Goal: Navigation & Orientation: Find specific page/section

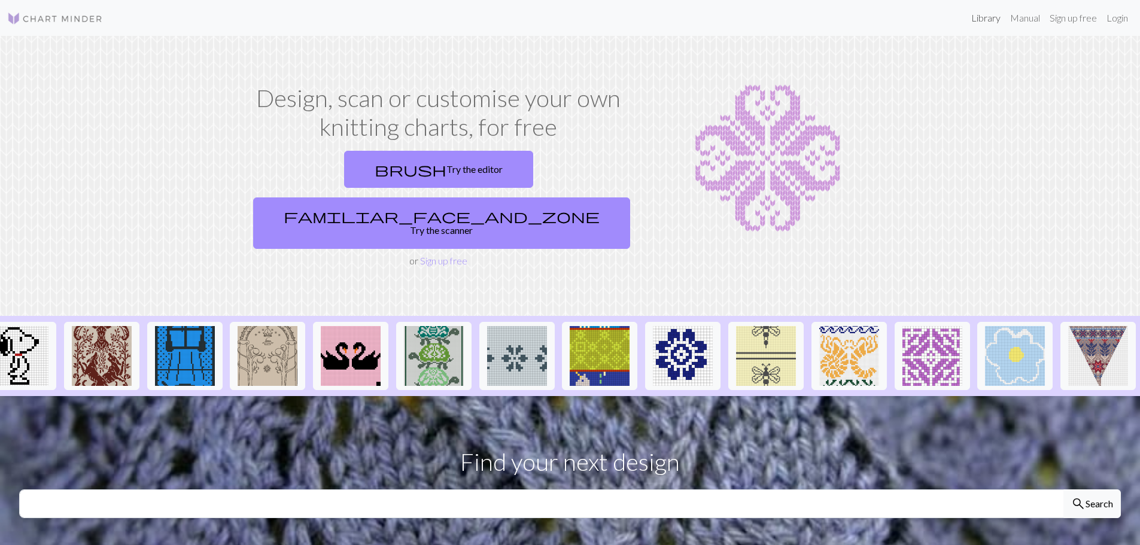
click at [979, 20] on link "Library" at bounding box center [985, 18] width 39 height 24
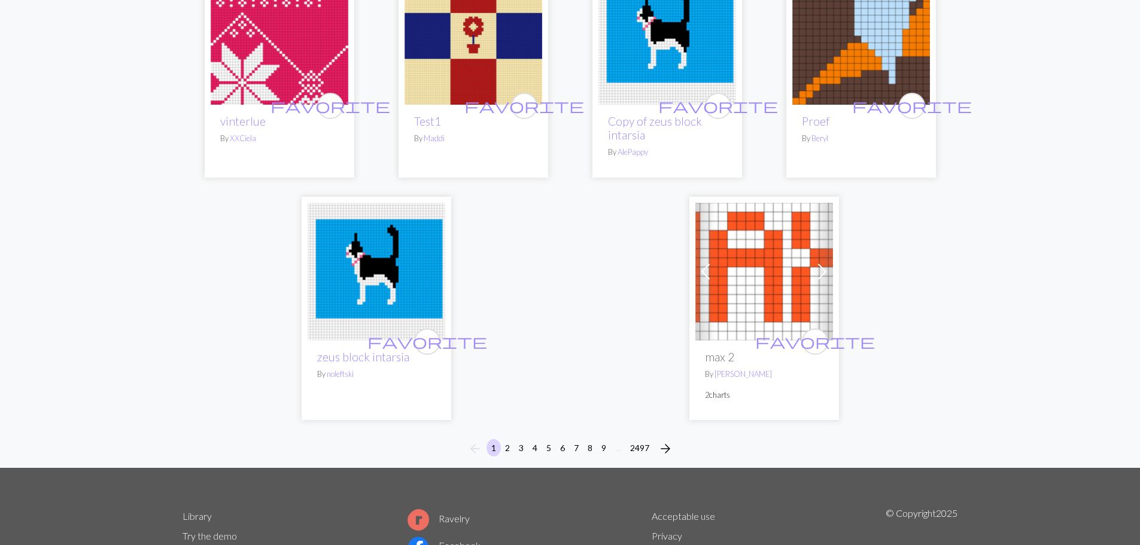
scroll to position [2932, 0]
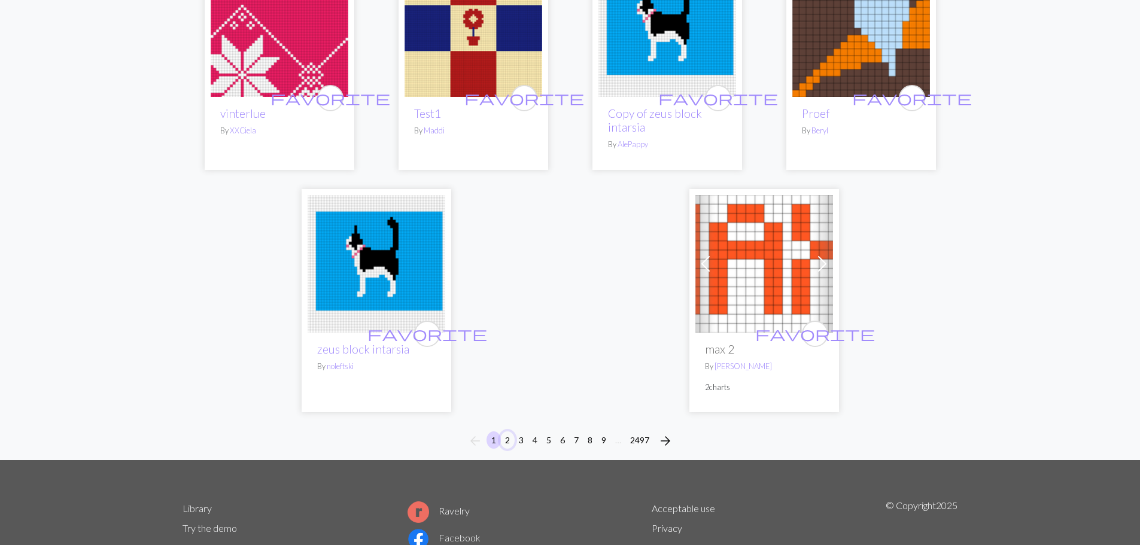
click at [503, 436] on button "2" at bounding box center [507, 439] width 14 height 17
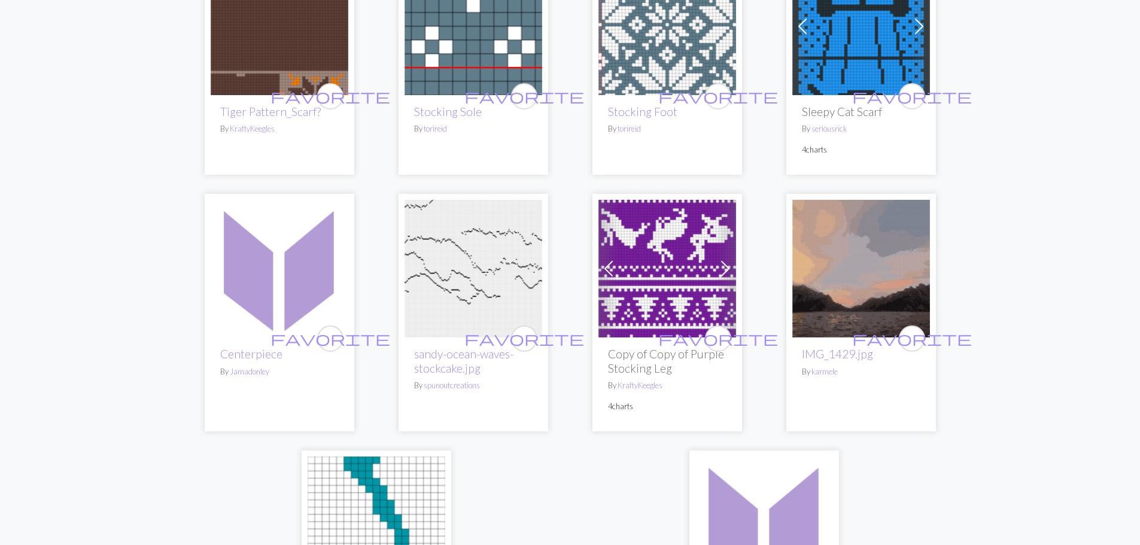
scroll to position [2752, 0]
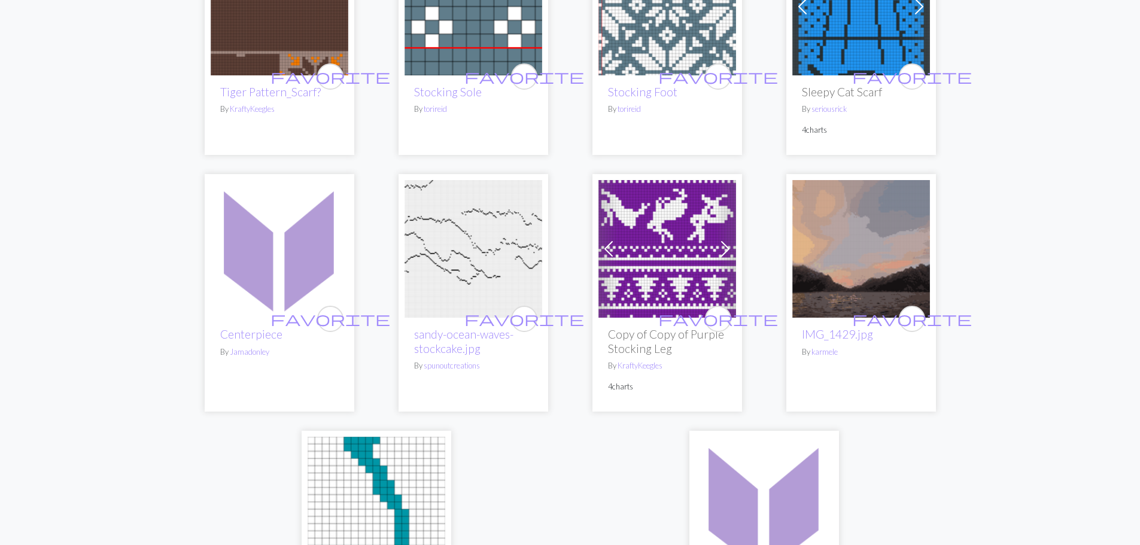
click at [880, 260] on img at bounding box center [861, 249] width 138 height 138
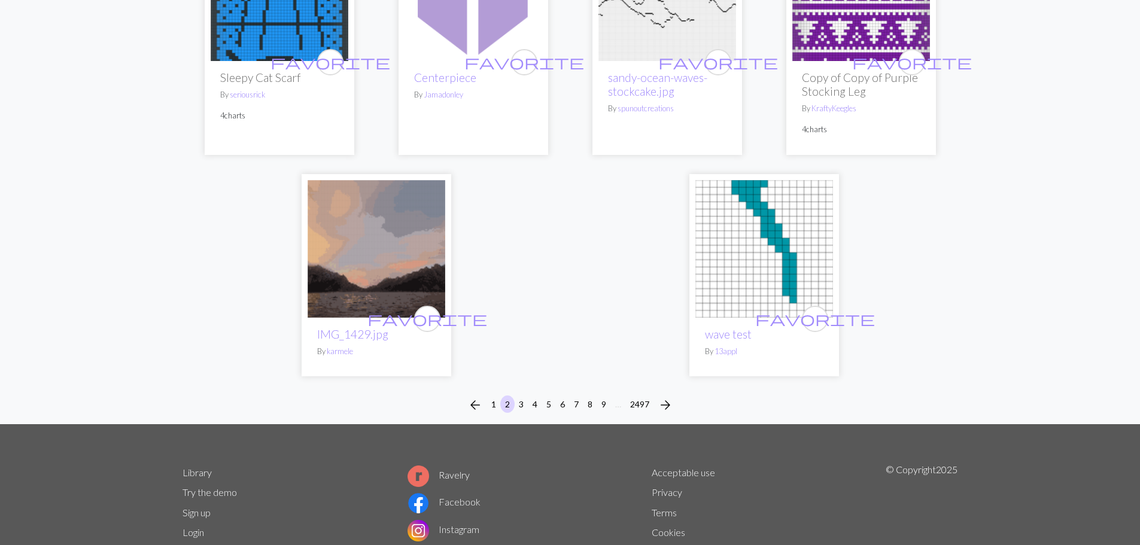
scroll to position [3015, 0]
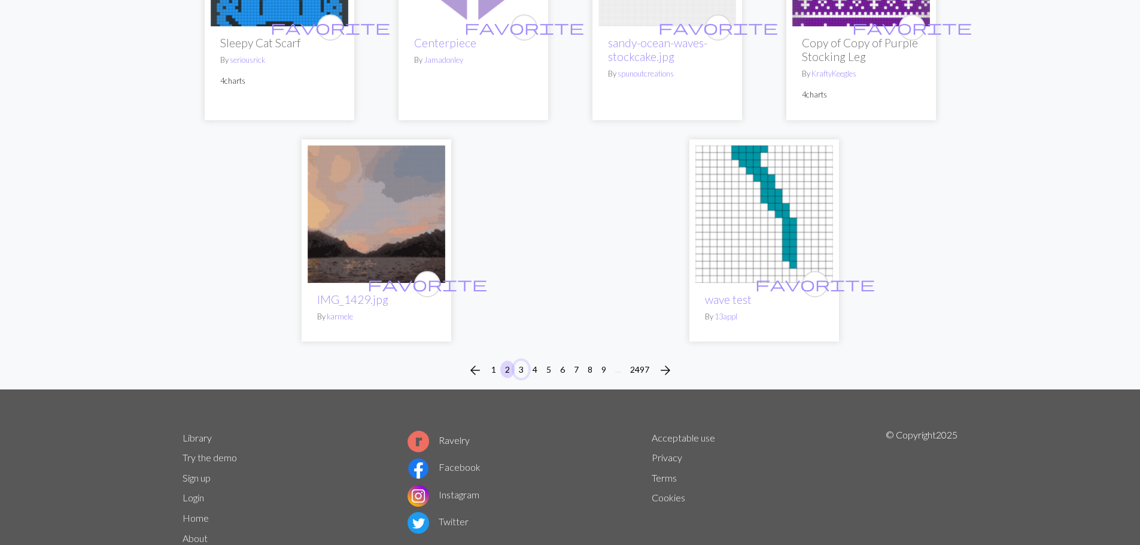
click at [521, 361] on button "3" at bounding box center [521, 369] width 14 height 17
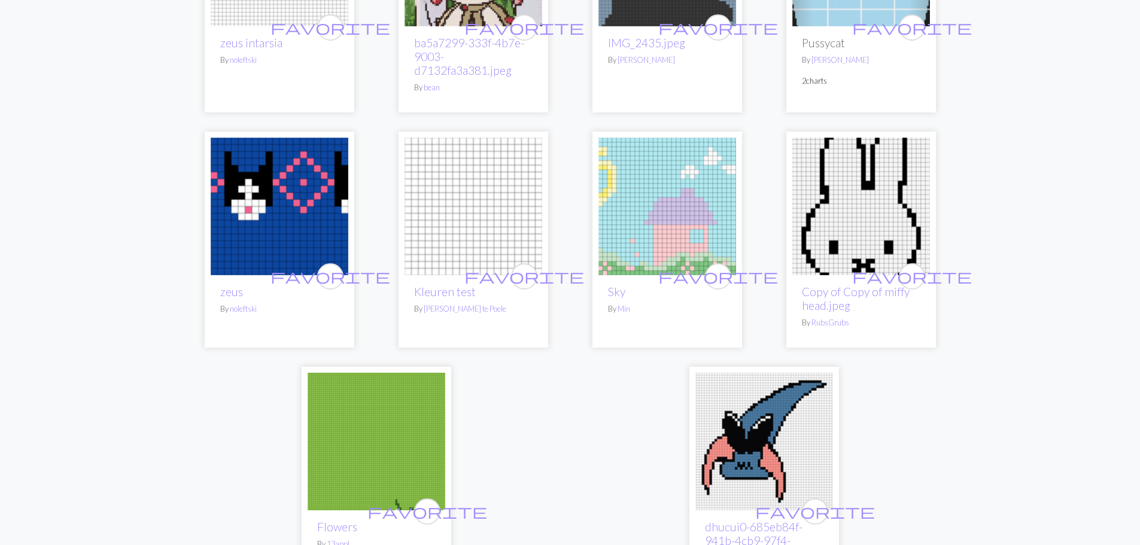
scroll to position [2932, 0]
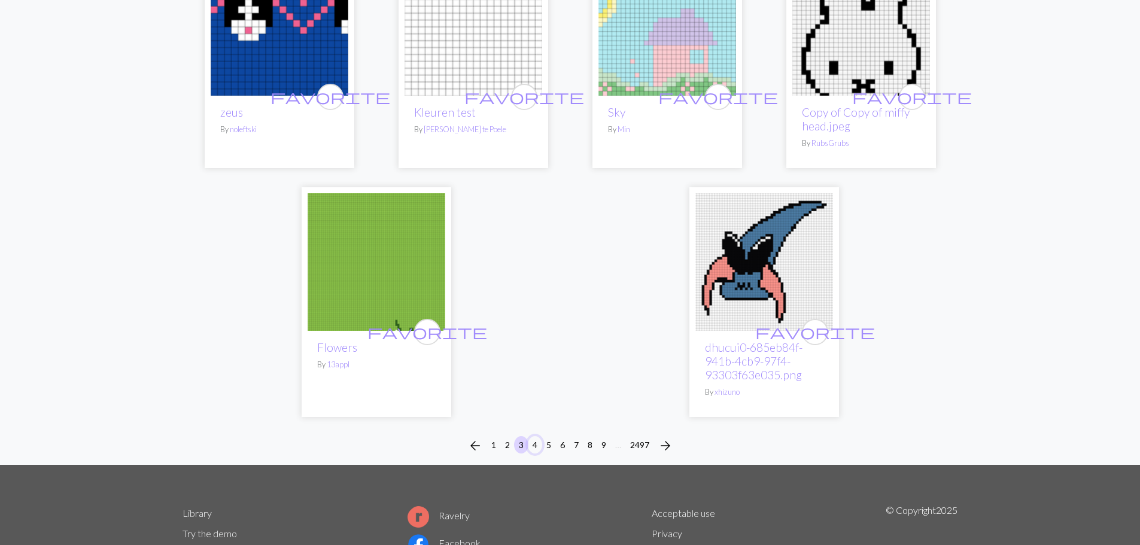
click at [530, 453] on button "4" at bounding box center [535, 444] width 14 height 17
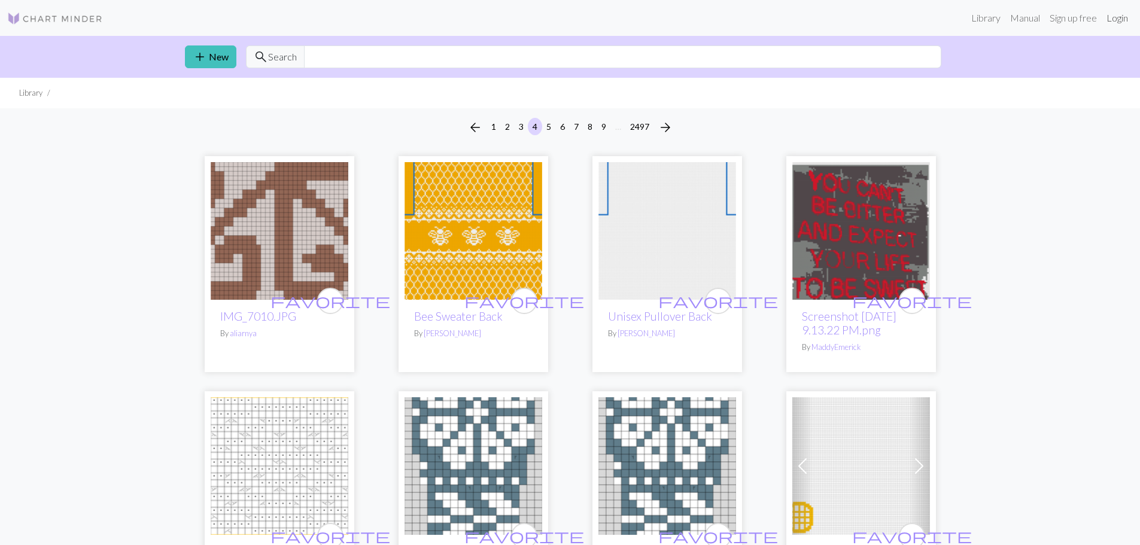
click at [1110, 18] on link "Login" at bounding box center [1116, 18] width 31 height 24
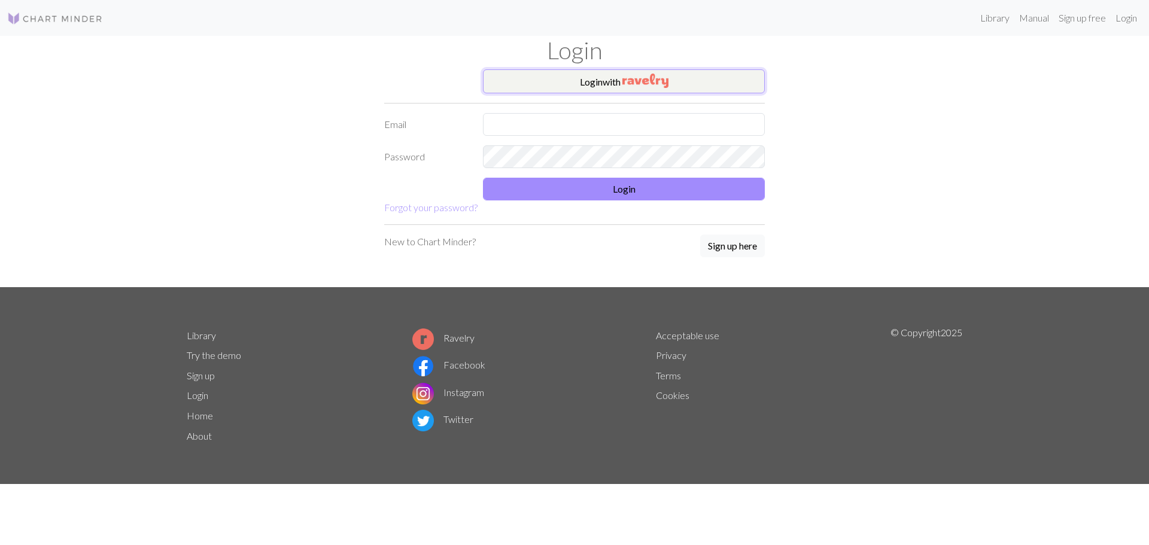
click at [637, 75] on img "button" at bounding box center [645, 81] width 46 height 14
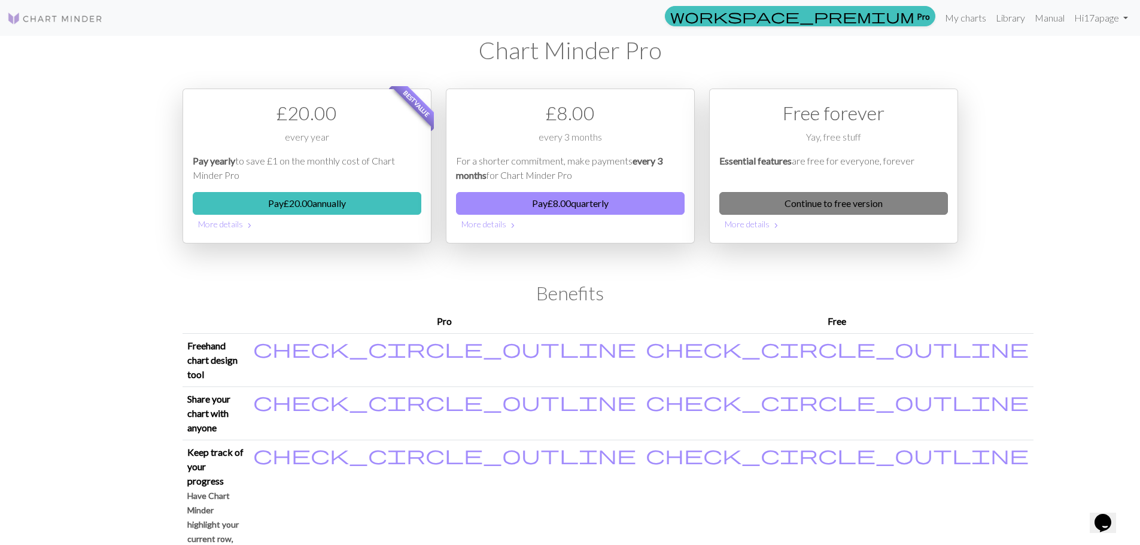
click at [865, 206] on link "Continue to free version" at bounding box center [833, 203] width 229 height 23
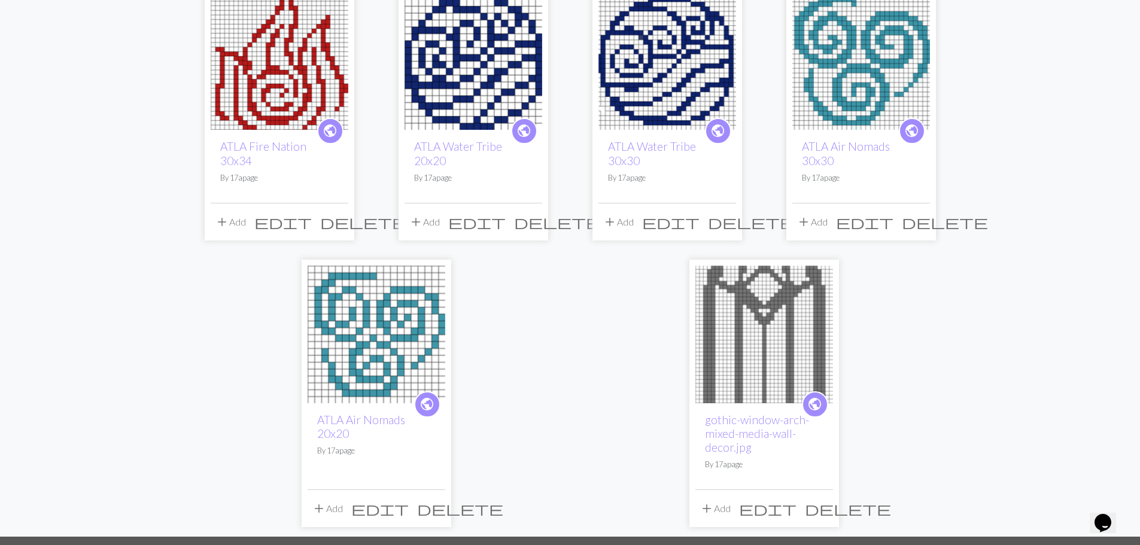
scroll to position [419, 0]
